Goal: Task Accomplishment & Management: Complete application form

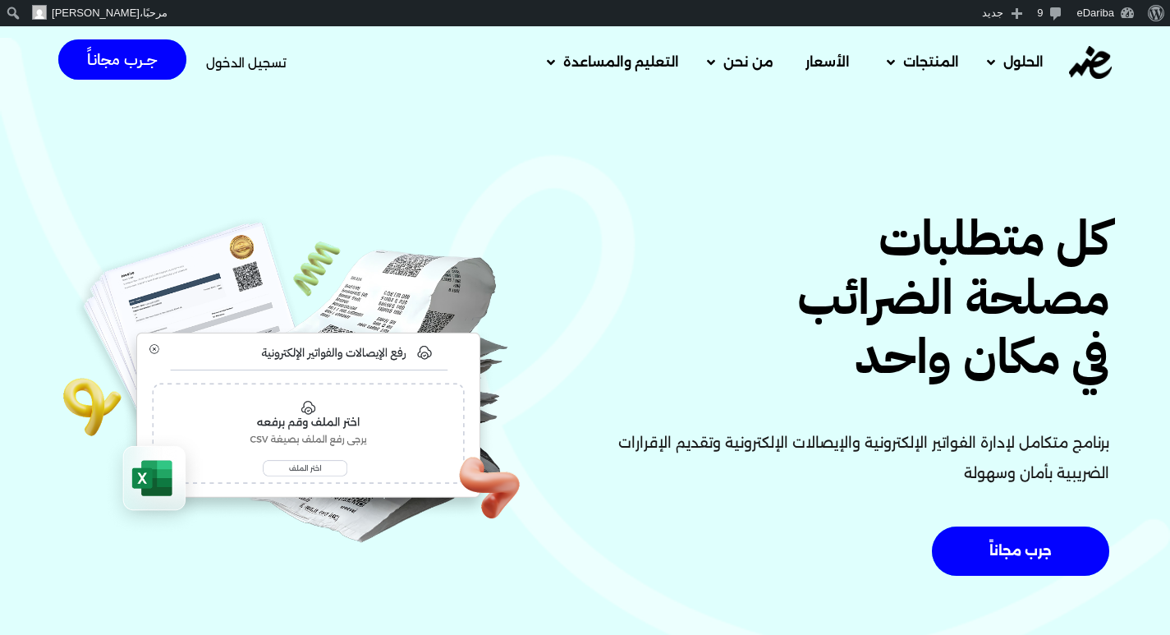
click at [236, 61] on span "تسجيل الدخول" at bounding box center [246, 63] width 80 height 12
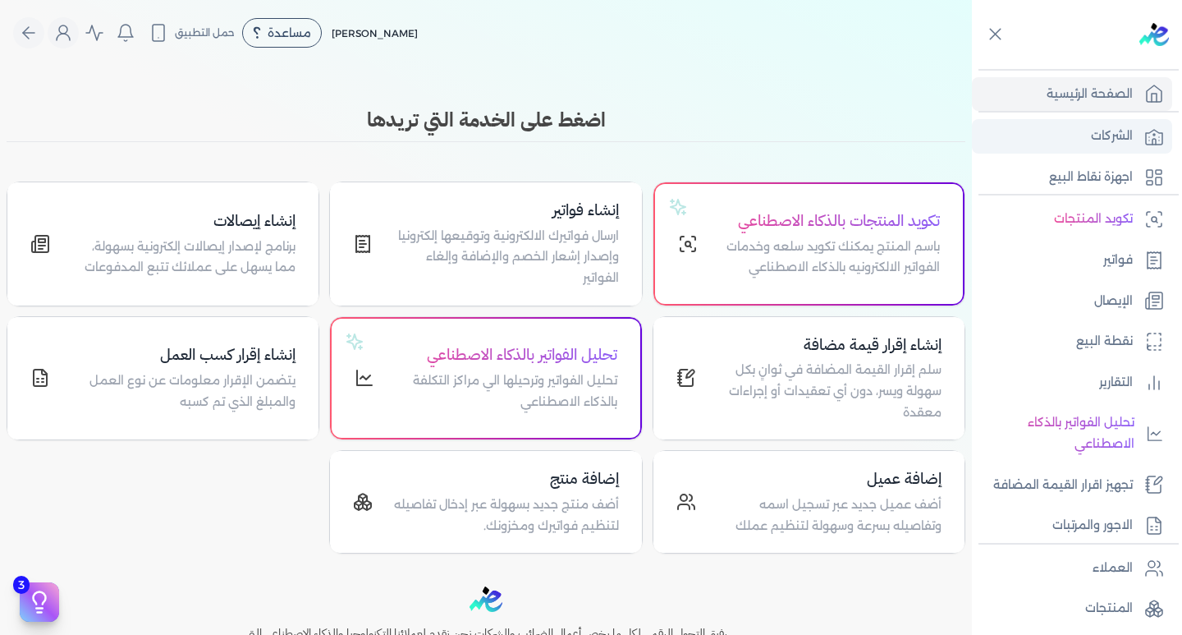
click at [1138, 133] on link "الشركات" at bounding box center [1072, 136] width 200 height 34
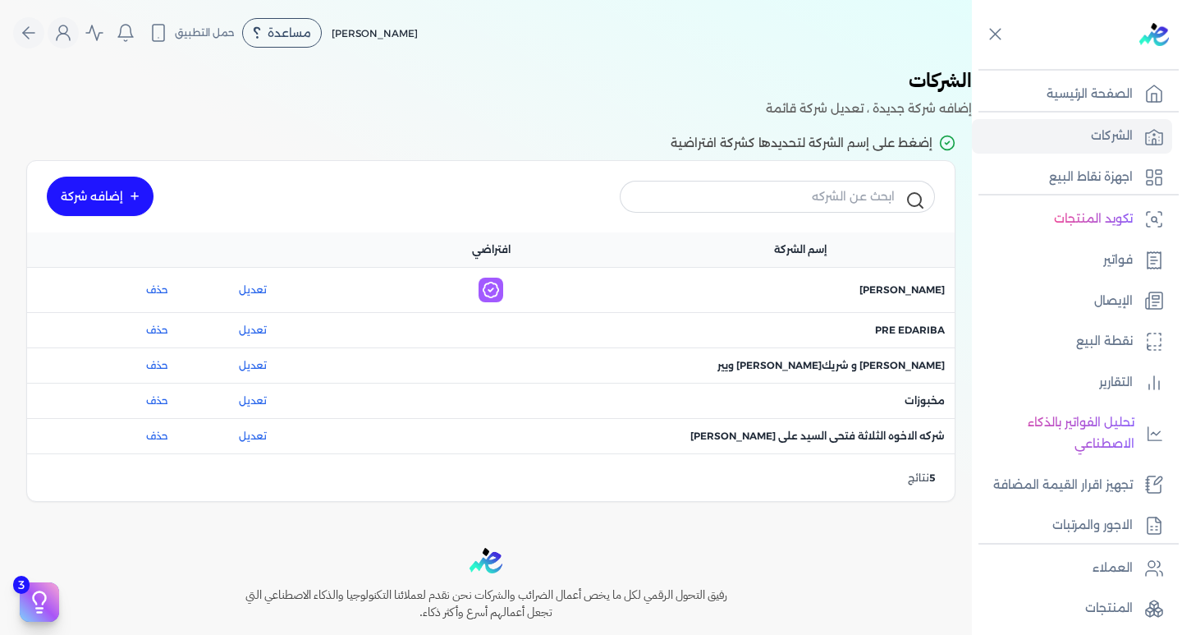
click at [117, 190] on link "إضافه شركة" at bounding box center [100, 196] width 107 height 39
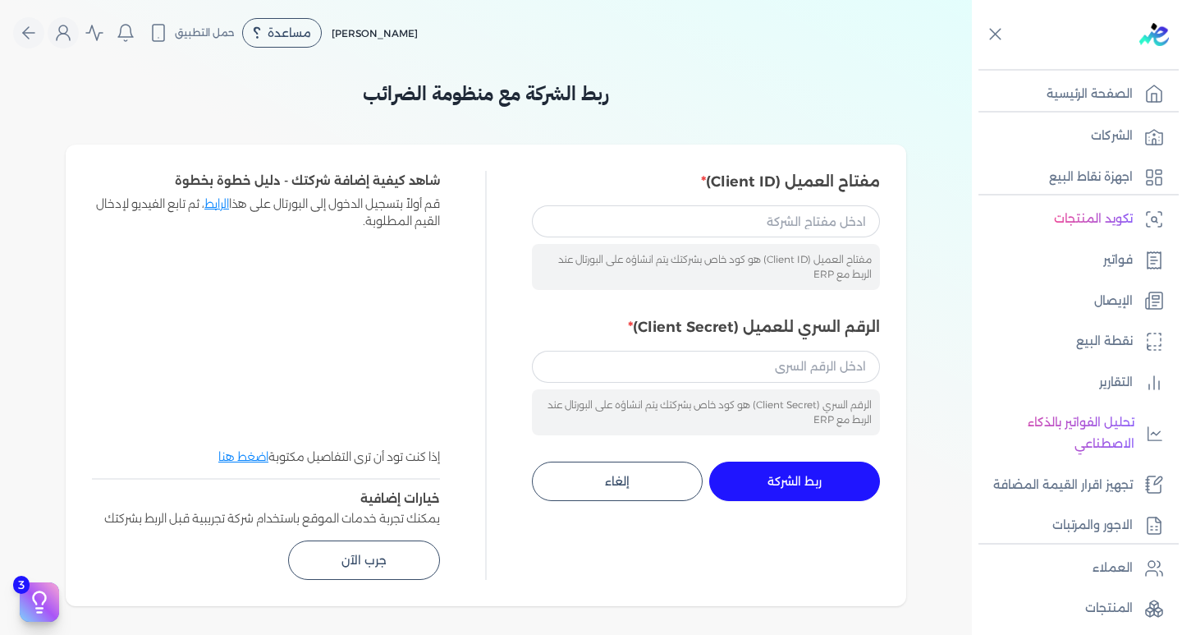
click at [214, 197] on link "الرابط" at bounding box center [216, 203] width 25 height 15
click at [218, 203] on link "الرابط" at bounding box center [216, 203] width 25 height 15
click at [259, 42] on div "مساعدة" at bounding box center [282, 33] width 80 height 30
click at [291, 107] on span "دليل المستخدم" at bounding box center [295, 105] width 59 height 13
click at [1040, 172] on link "اجهزة نقاط البيع" at bounding box center [1072, 177] width 200 height 34
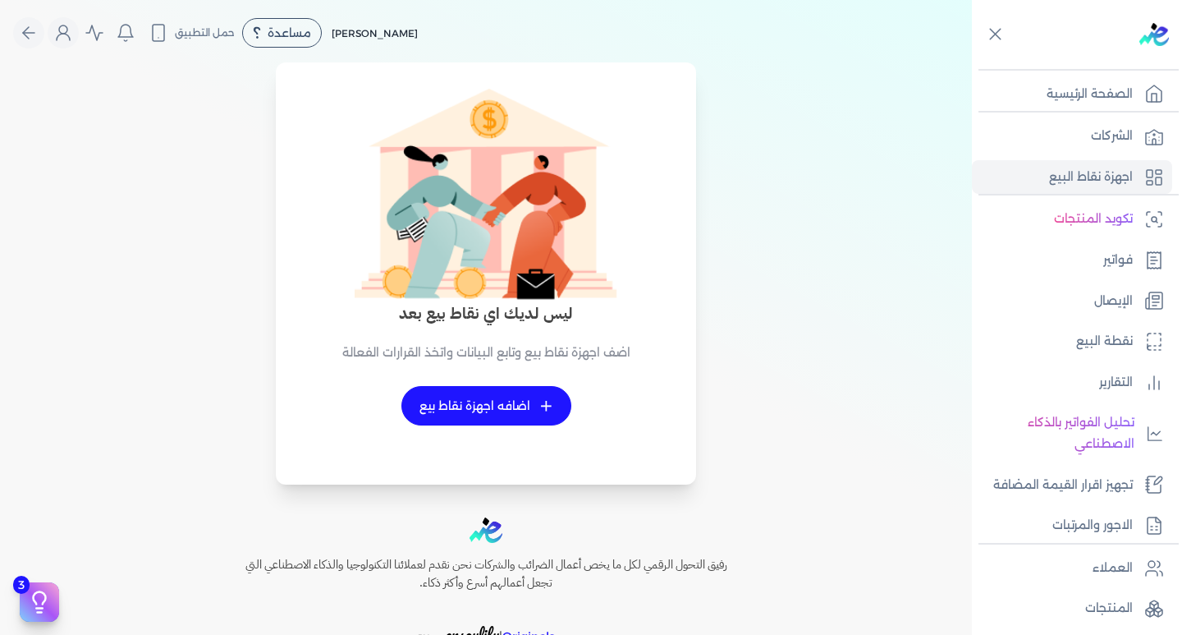
click at [521, 408] on link "+ اضافه اجهزة نقاط بيع" at bounding box center [487, 405] width 170 height 39
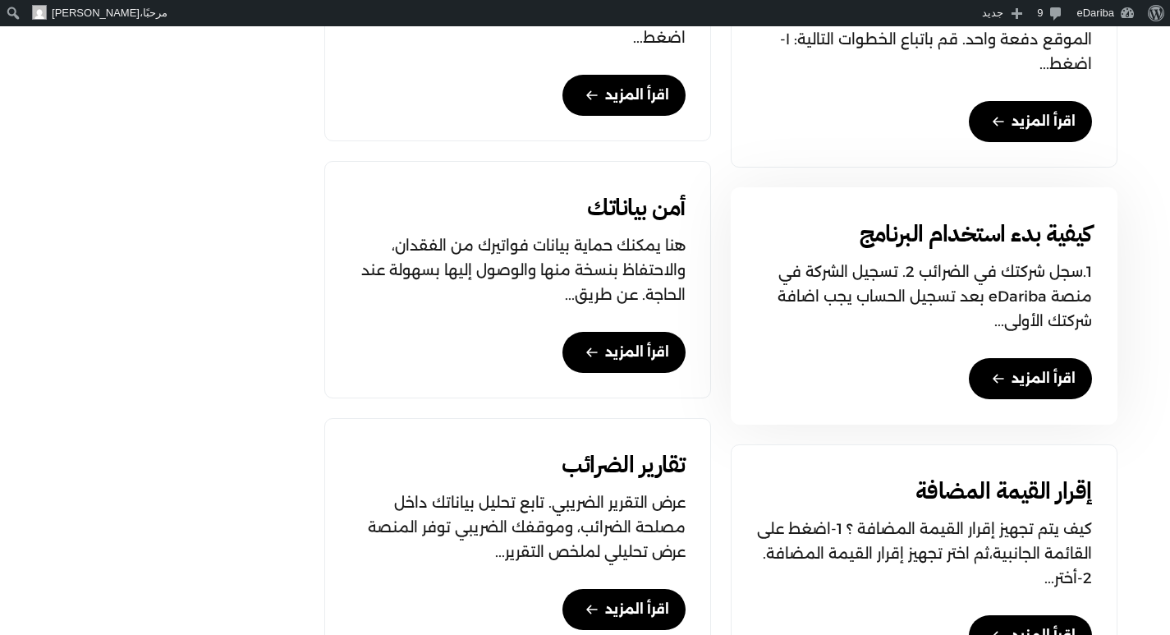
scroll to position [1232, 0]
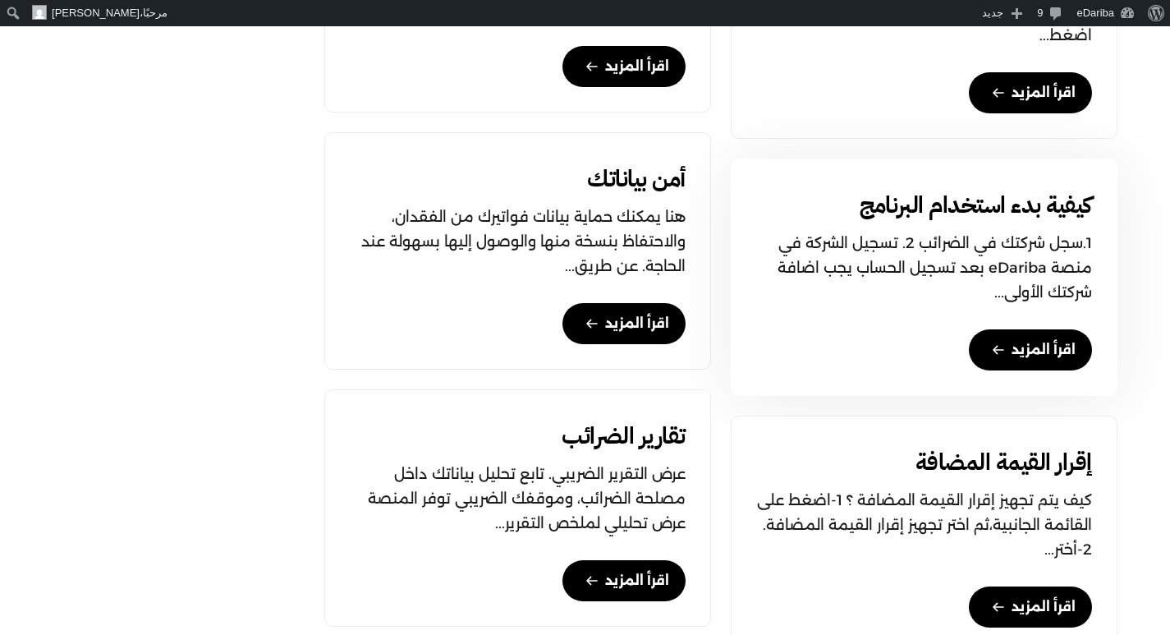
click at [1051, 342] on link "اقرأ المزيد" at bounding box center [1030, 349] width 123 height 41
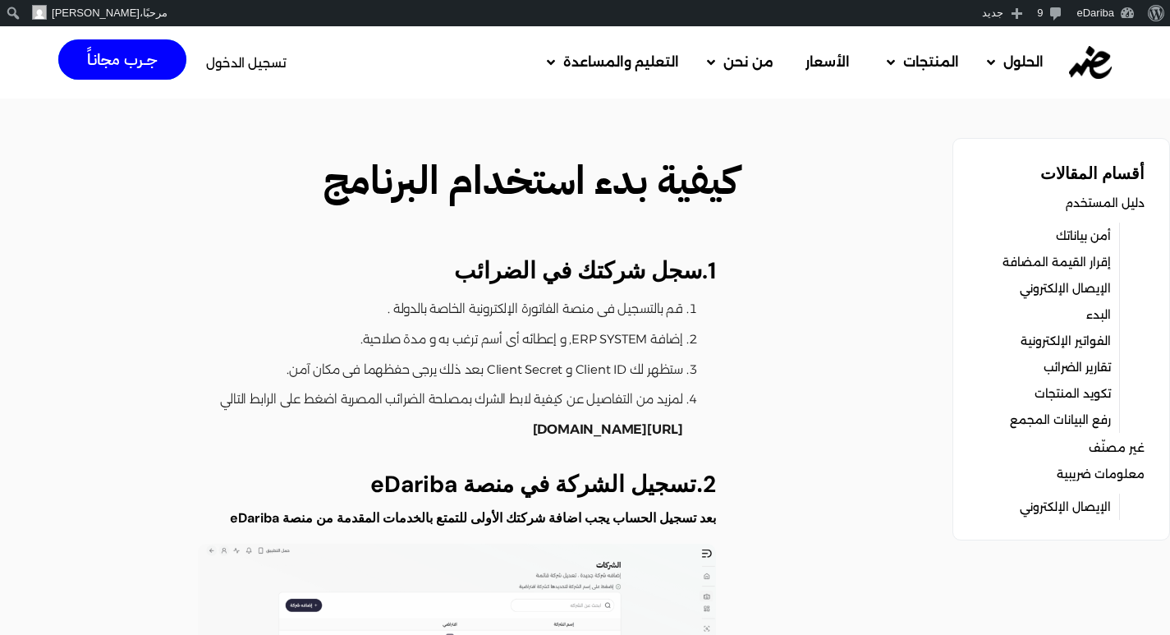
click at [258, 62] on span "تسجيل الدخول" at bounding box center [246, 63] width 80 height 12
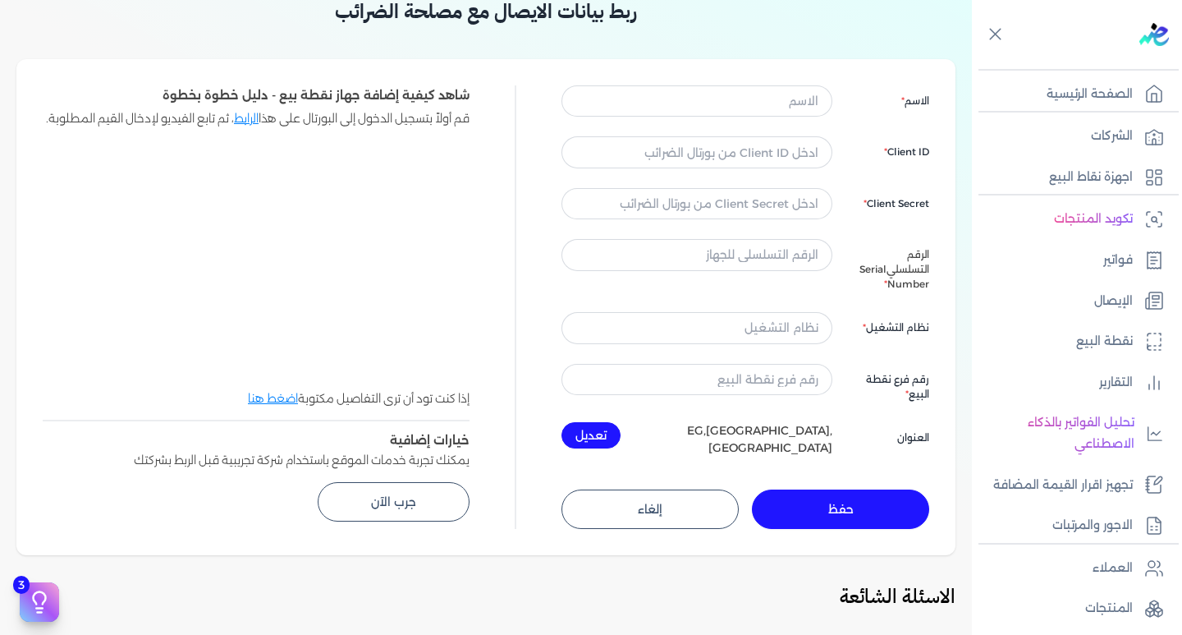
scroll to position [164, 0]
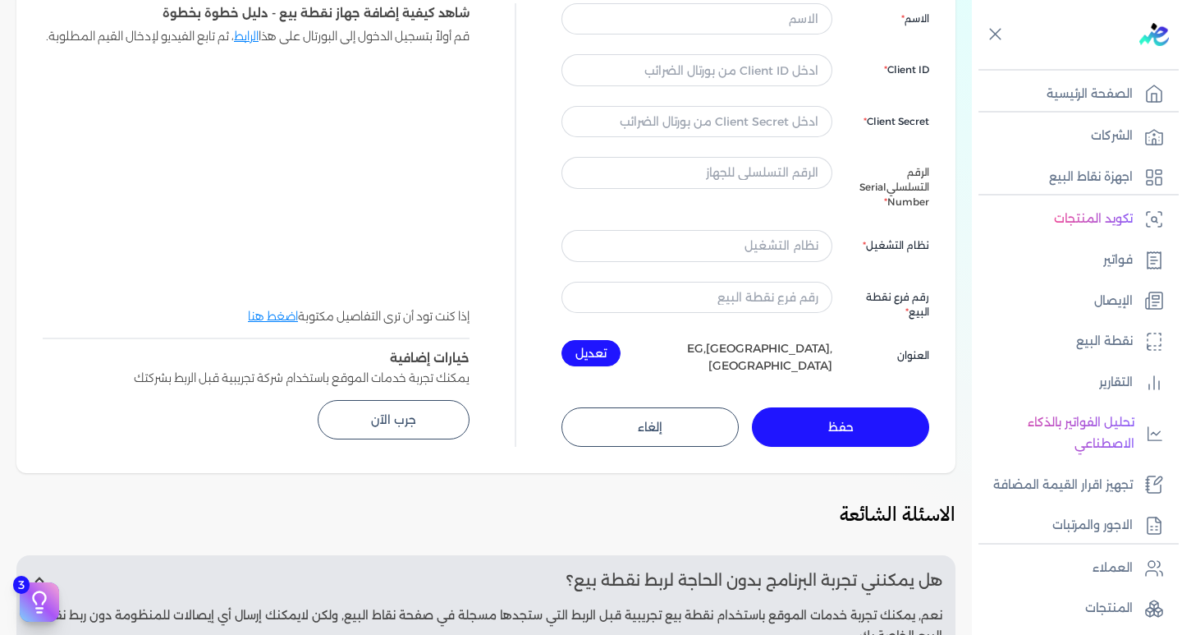
click at [235, 34] on link "الرابط" at bounding box center [246, 36] width 25 height 15
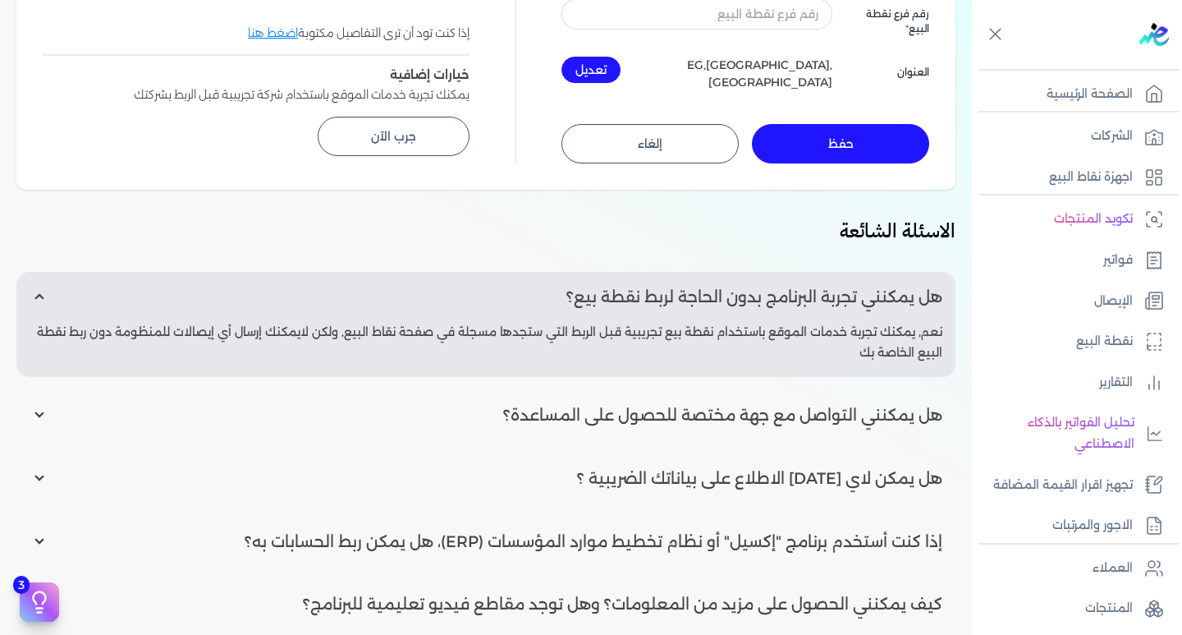
scroll to position [493, 0]
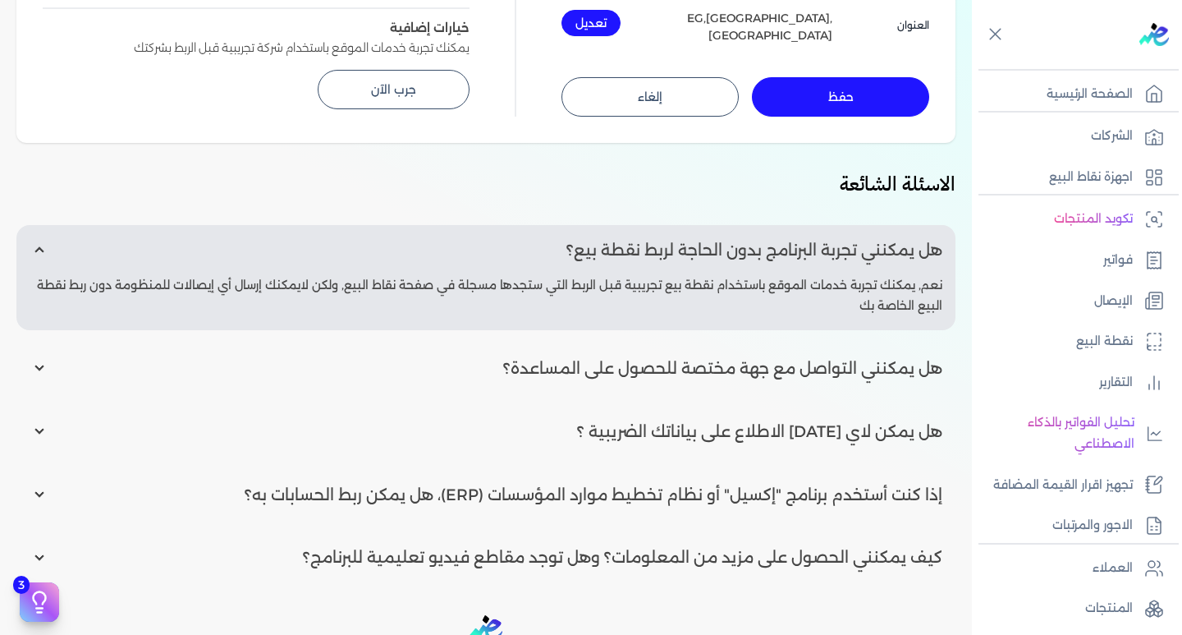
click at [764, 440] on div "هل يمكنني تجربة البرنامج بدون الحاجة لربط نقطة بيع؟ نعم, يمكنك تجربة خدمات المو…" at bounding box center [485, 403] width 939 height 357
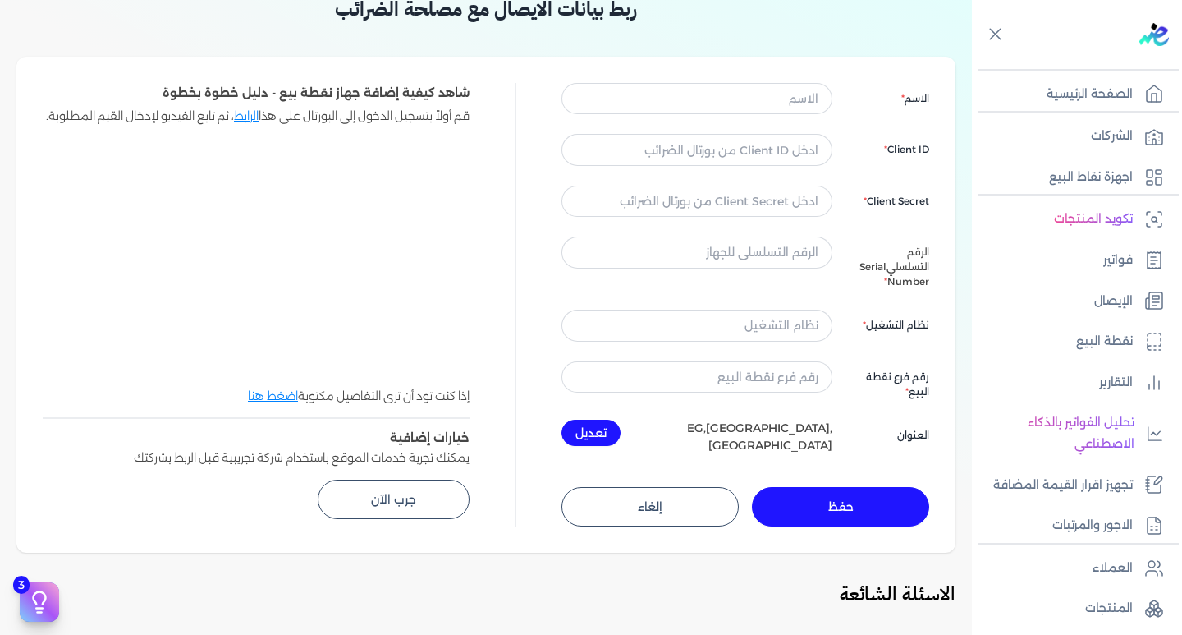
scroll to position [0, 0]
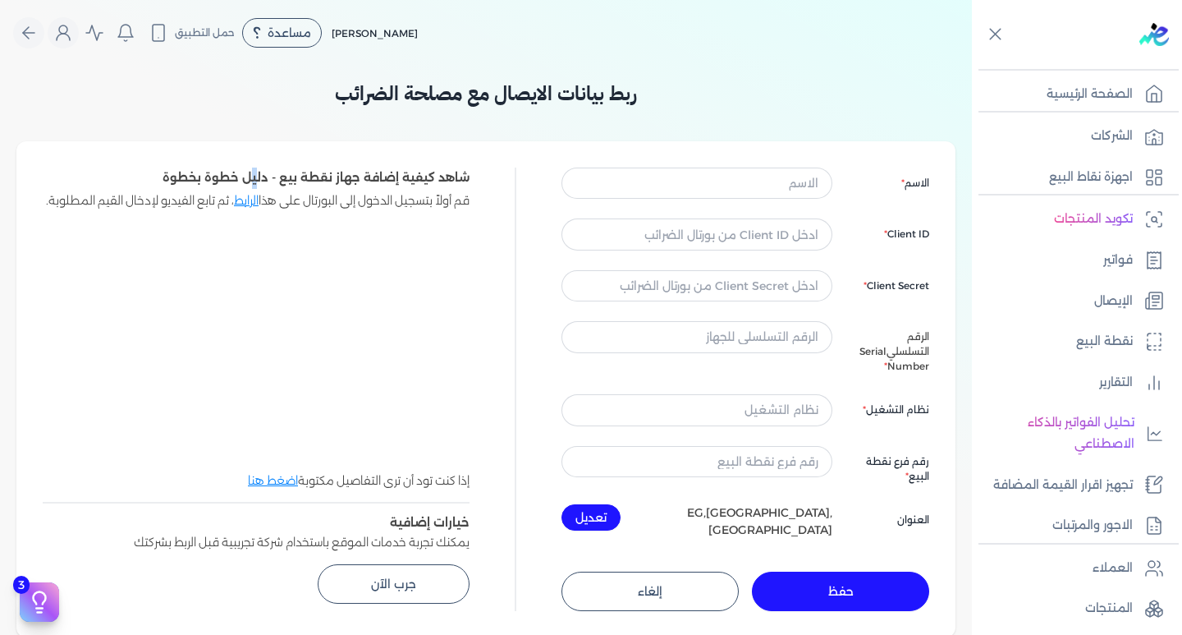
click at [259, 133] on div "ربط بيانات الايصال مع مصلحة الضرائب الاسم Client ID Client Secret الرقم التسلسل…" at bounding box center [485, 351] width 939 height 571
click at [266, 488] on link "اضغط هنا" at bounding box center [273, 480] width 50 height 15
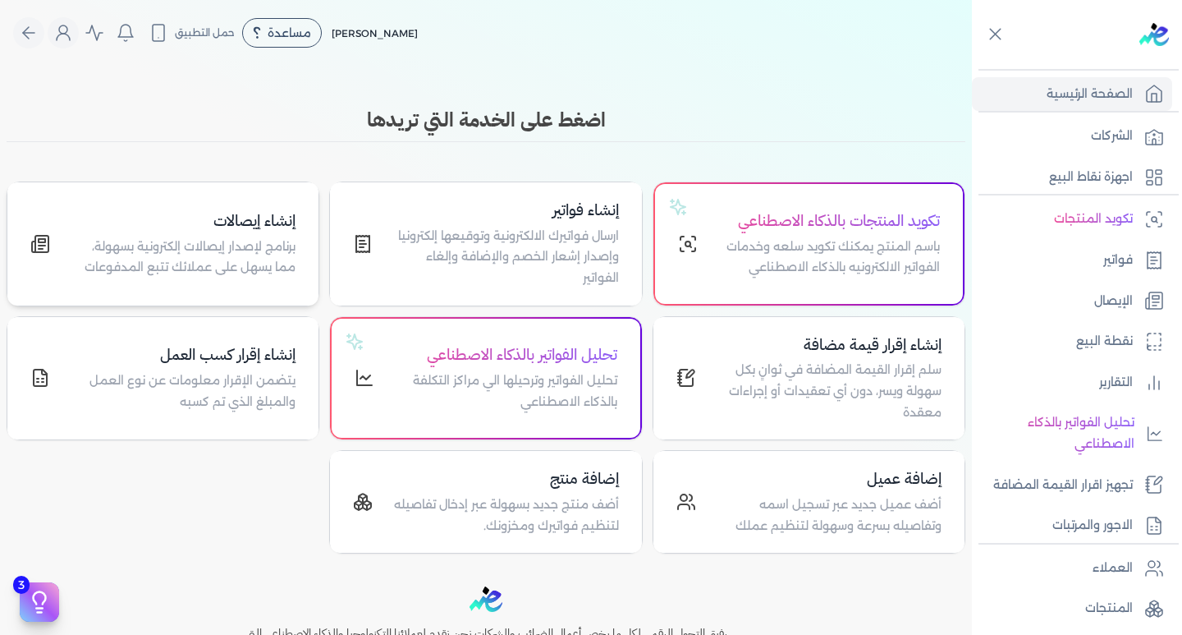
click at [238, 236] on p "برنامج لإصدار إيصالات إلكترونية بسهولة، مما يسهل على عملائك تتبع المدفوعات" at bounding box center [183, 257] width 226 height 42
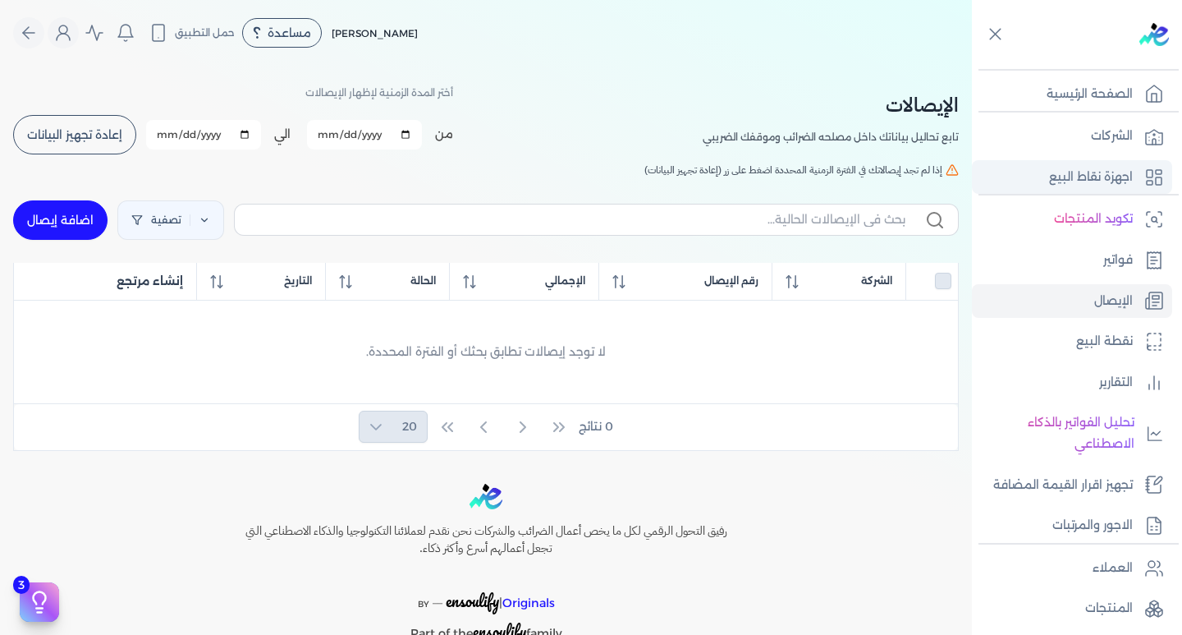
click at [1130, 171] on p "اجهزة نقاط البيع" at bounding box center [1091, 177] width 84 height 21
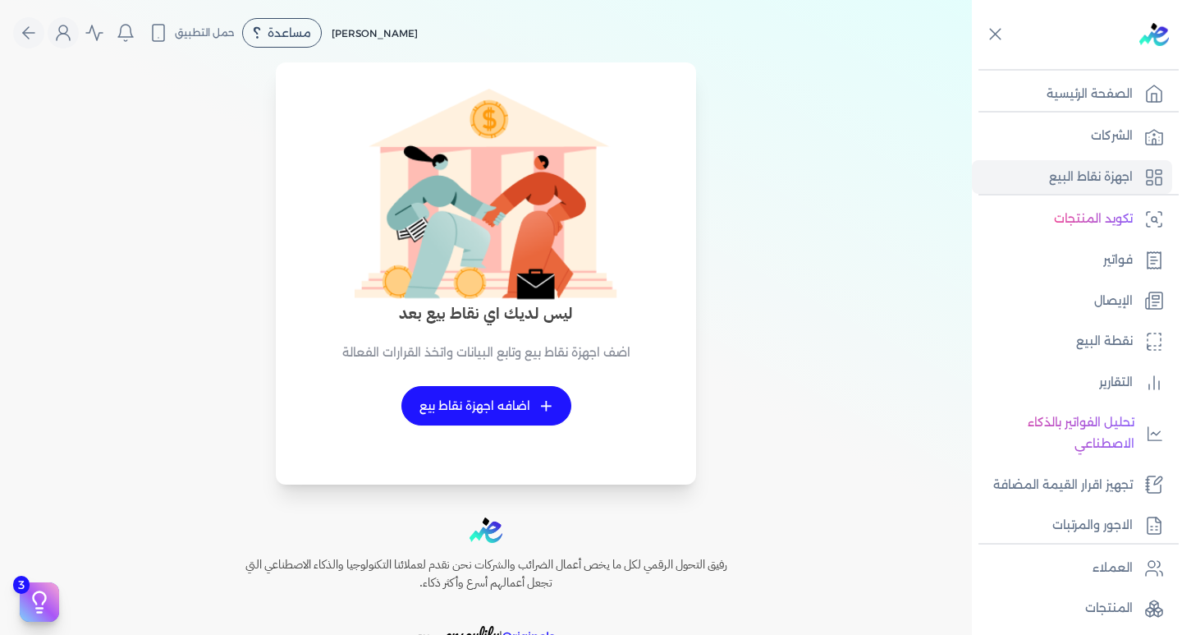
click at [506, 436] on div "+ اضافه اجهزة نقاط بيع" at bounding box center [486, 406] width 358 height 92
click at [504, 415] on link "+ اضافه اجهزة نقاط بيع" at bounding box center [487, 405] width 170 height 39
